Goal: Navigation & Orientation: Understand site structure

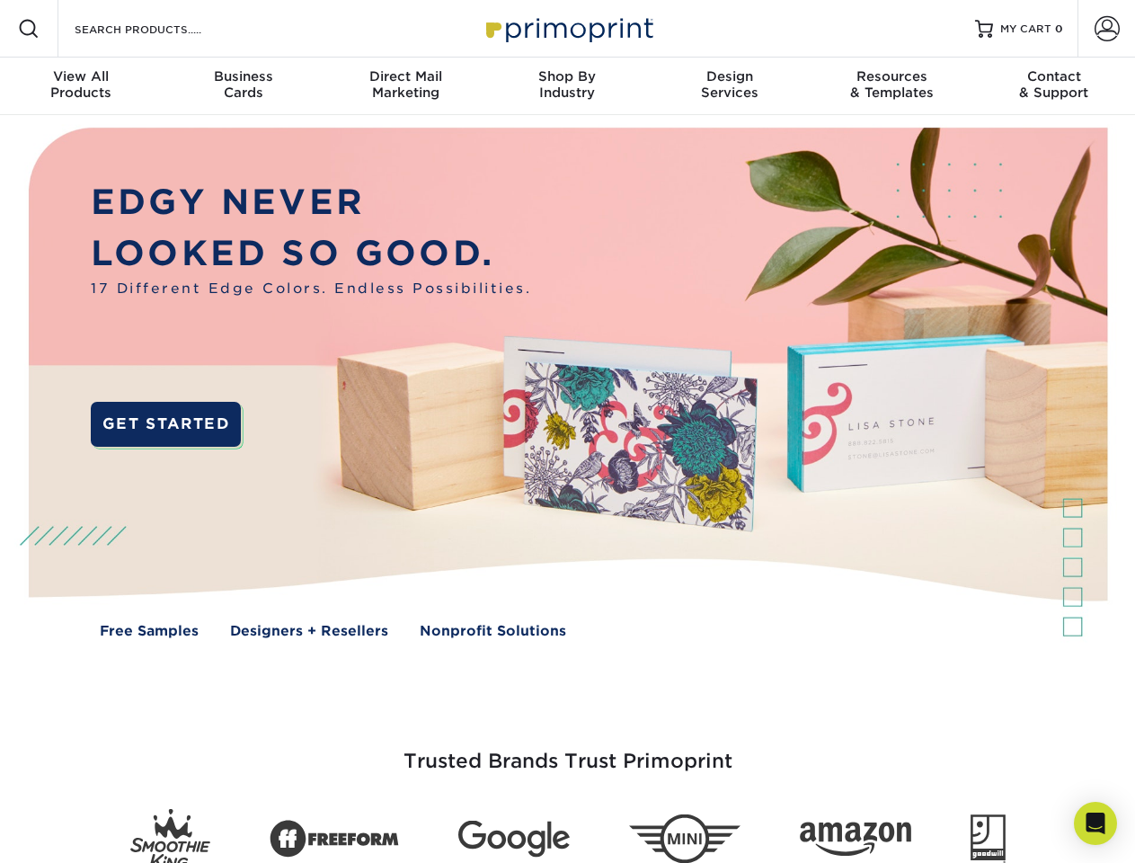
click at [567, 431] on img at bounding box center [566, 396] width 1123 height 562
click at [29, 29] on span at bounding box center [29, 29] width 22 height 22
click at [1106, 29] on span at bounding box center [1106, 28] width 25 height 25
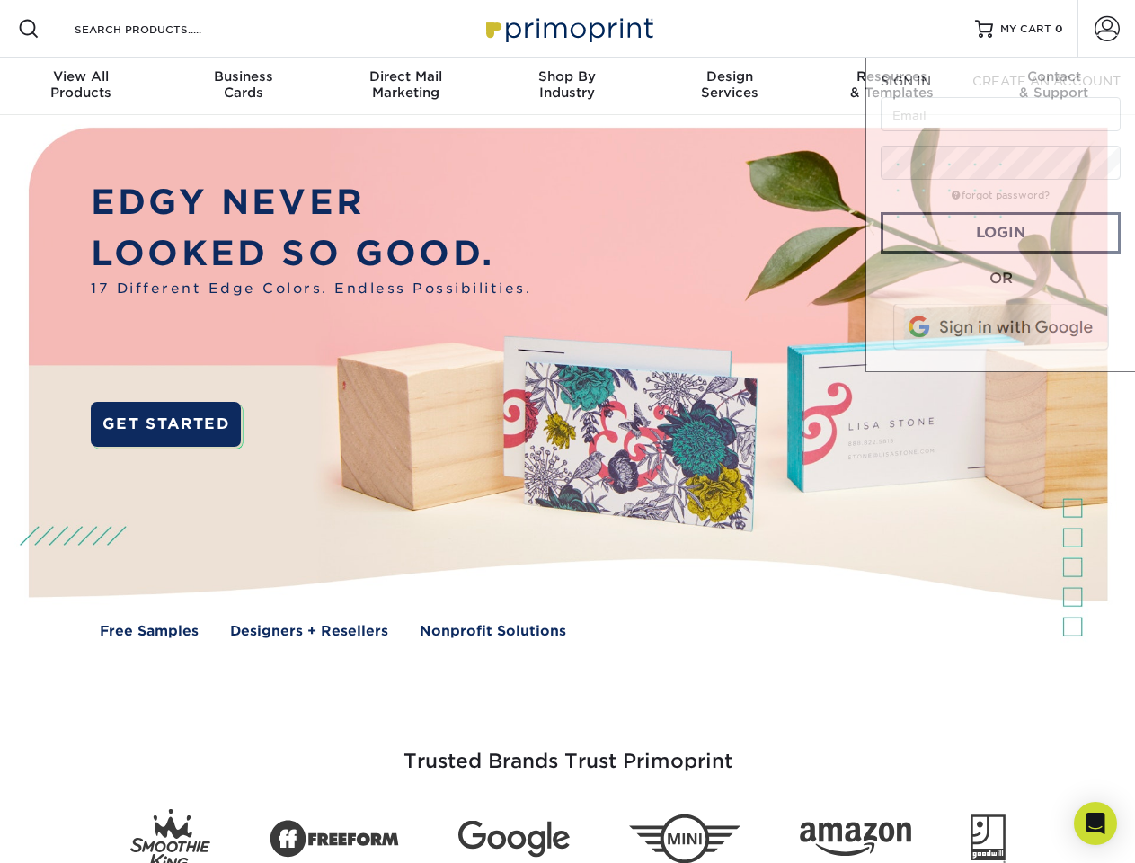
click at [81, 86] on div "View All Products" at bounding box center [81, 84] width 162 height 32
click at [243, 86] on div "Business Cards" at bounding box center [243, 84] width 162 height 32
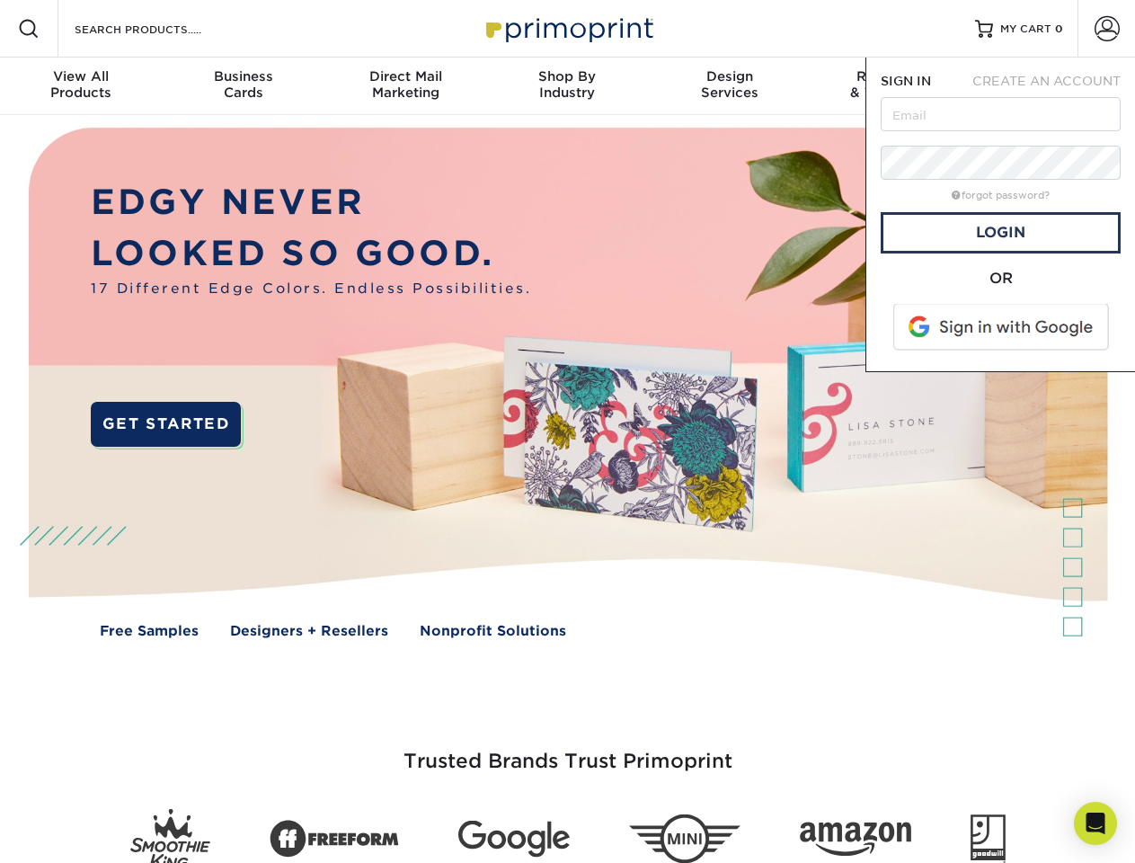
click at [405, 86] on div "Direct Mail Marketing" at bounding box center [405, 84] width 162 height 32
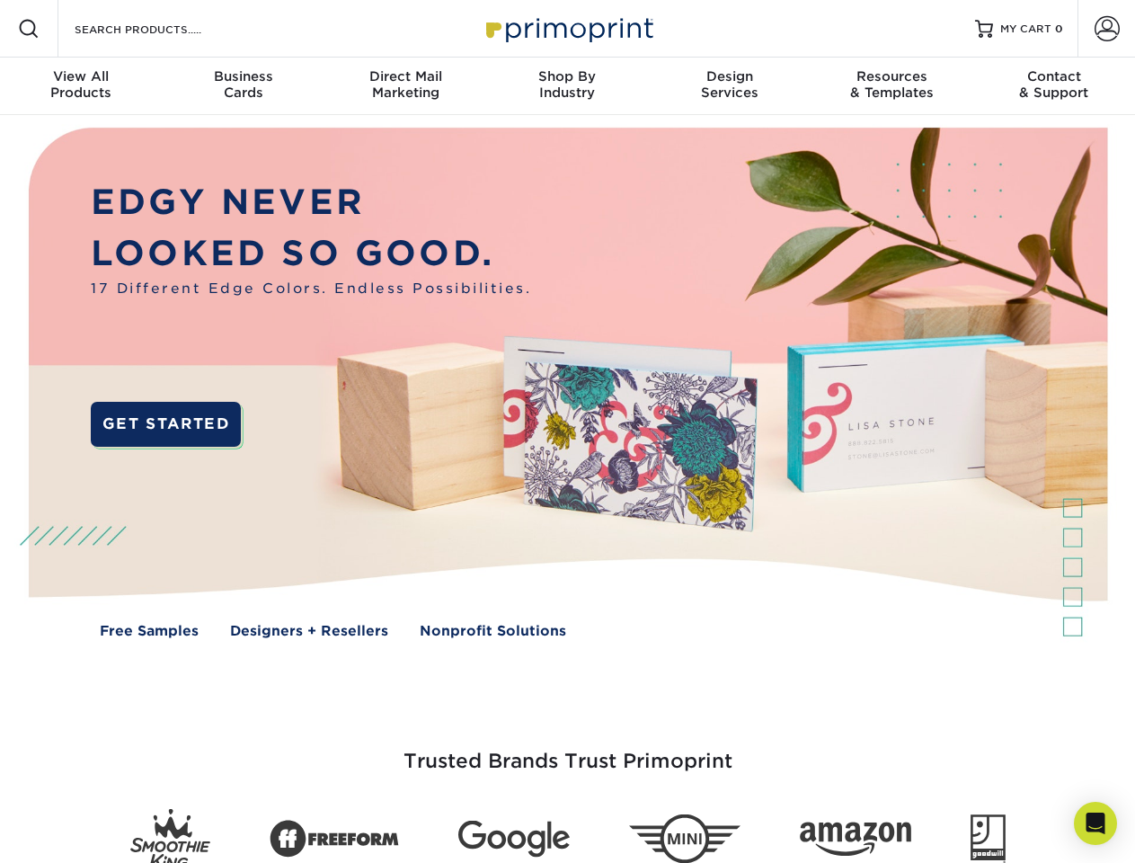
click at [567, 86] on div "Shop By Industry" at bounding box center [567, 84] width 162 height 32
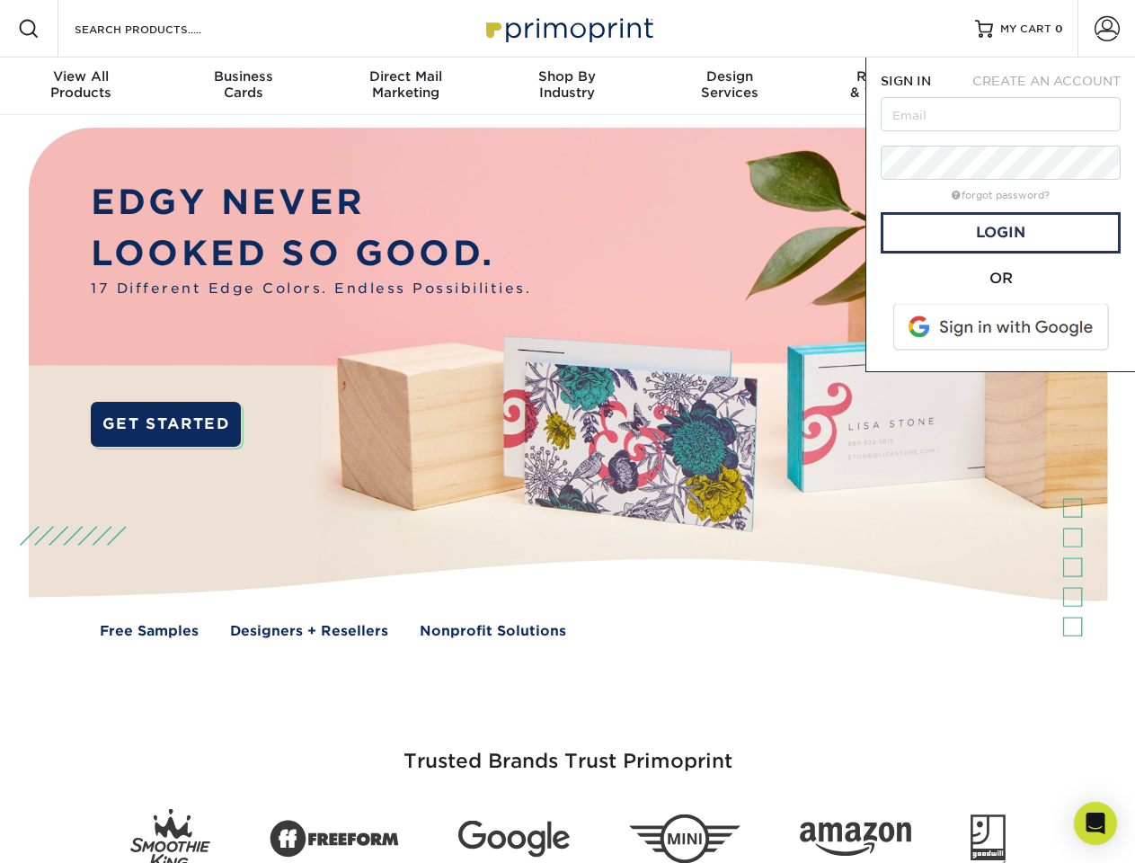
click at [730, 86] on div "Design Services" at bounding box center [730, 84] width 162 height 32
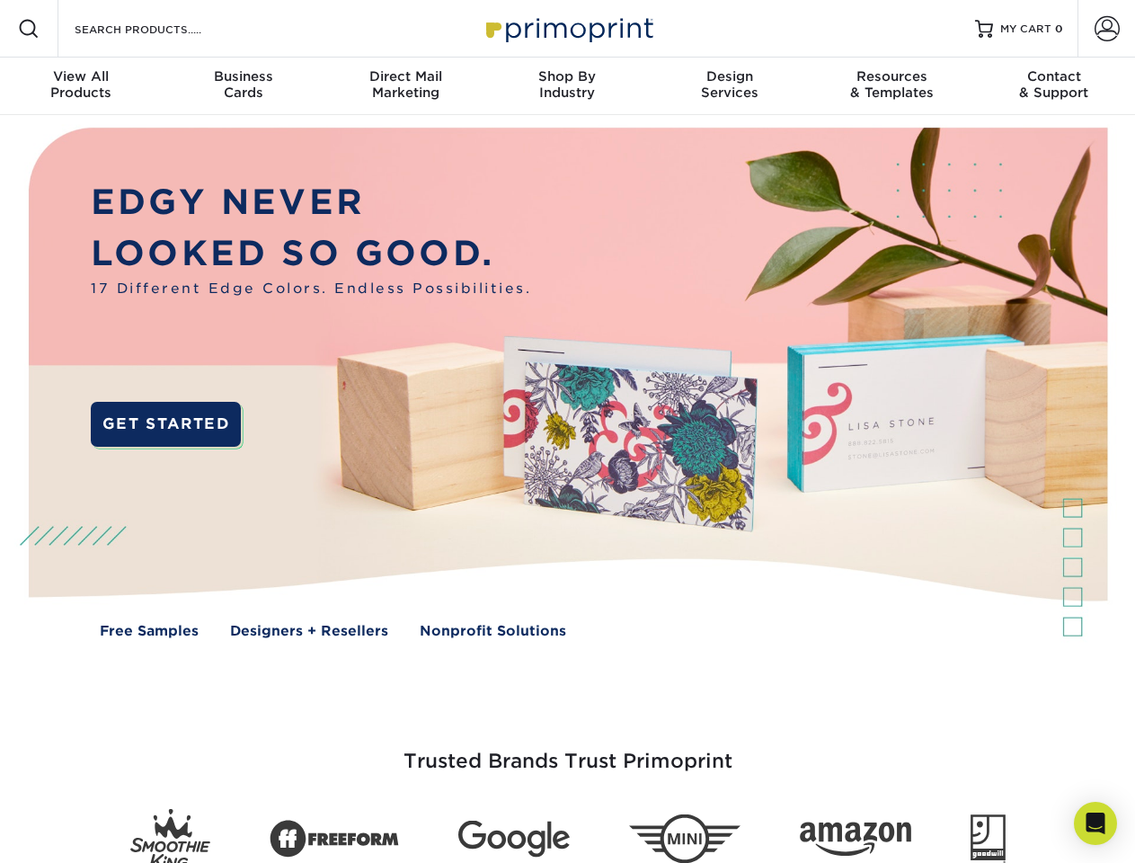
click at [891, 86] on span "SIGN IN" at bounding box center [906, 81] width 50 height 14
click at [1054, 86] on div "Contact & Support" at bounding box center [1054, 84] width 162 height 32
